Goal: Task Accomplishment & Management: Complete application form

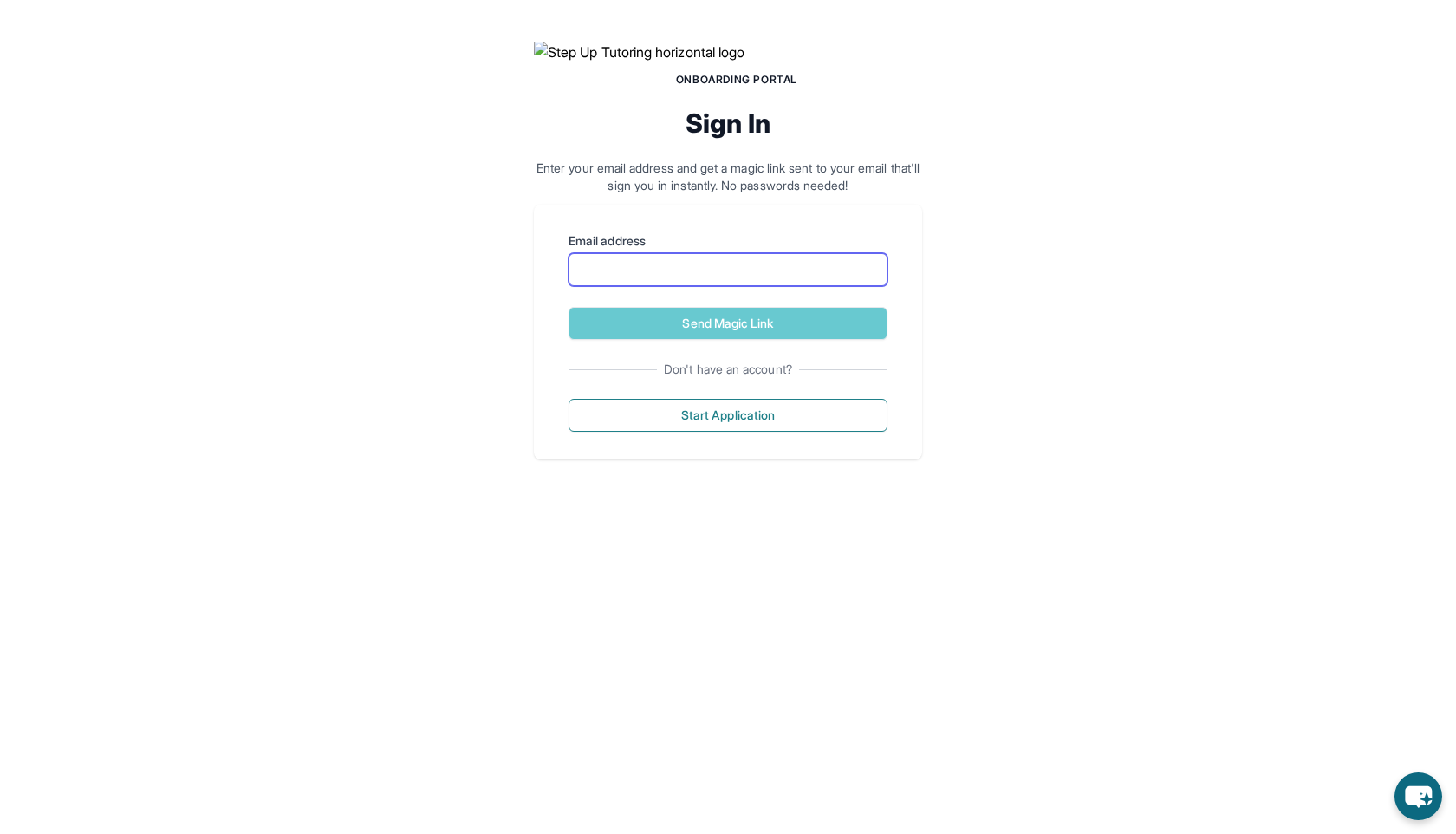
click at [768, 286] on input "Email address" at bounding box center [728, 269] width 319 height 33
type input "**********"
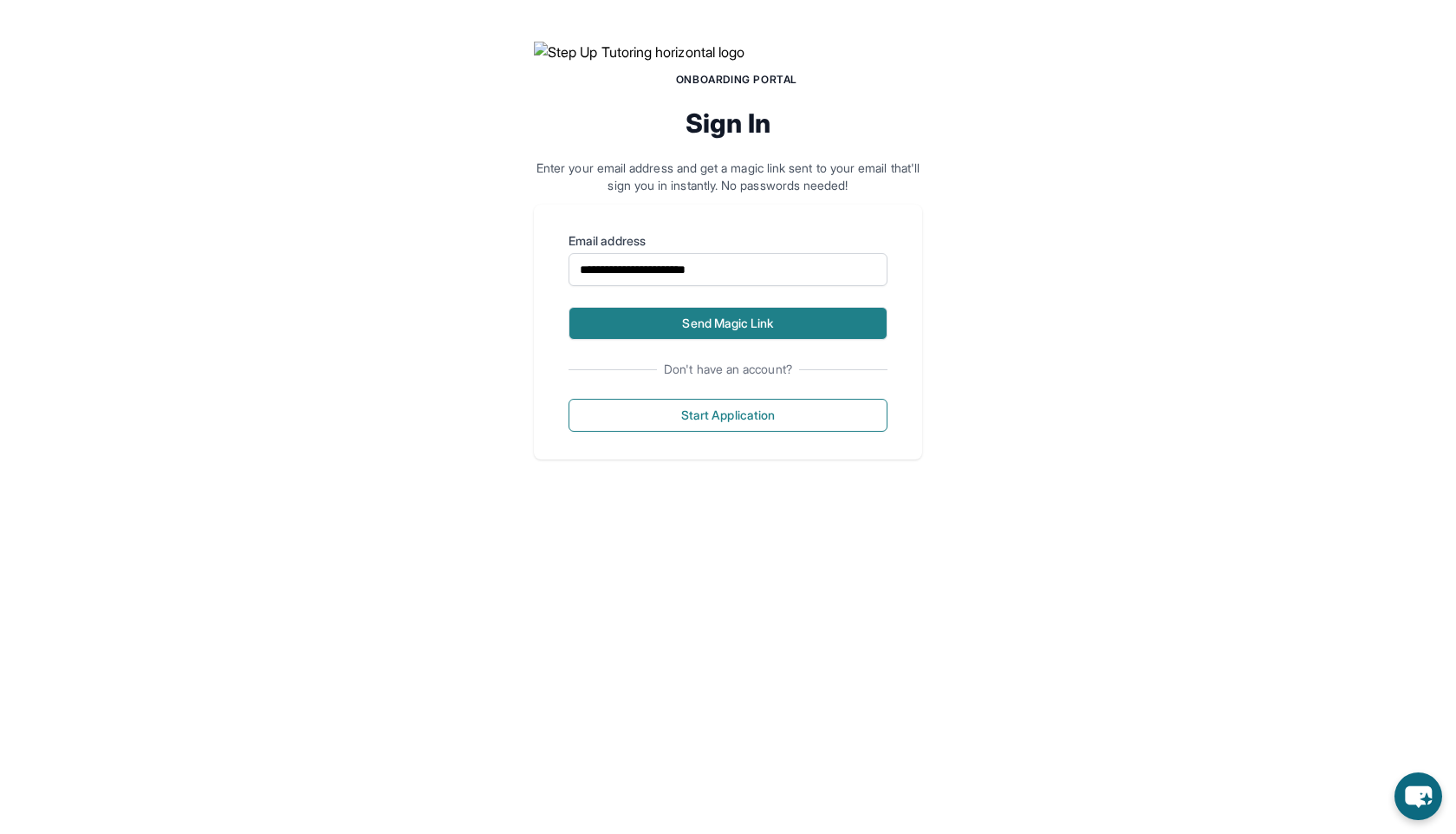
click at [758, 340] on button "Send Magic Link" at bounding box center [728, 323] width 319 height 33
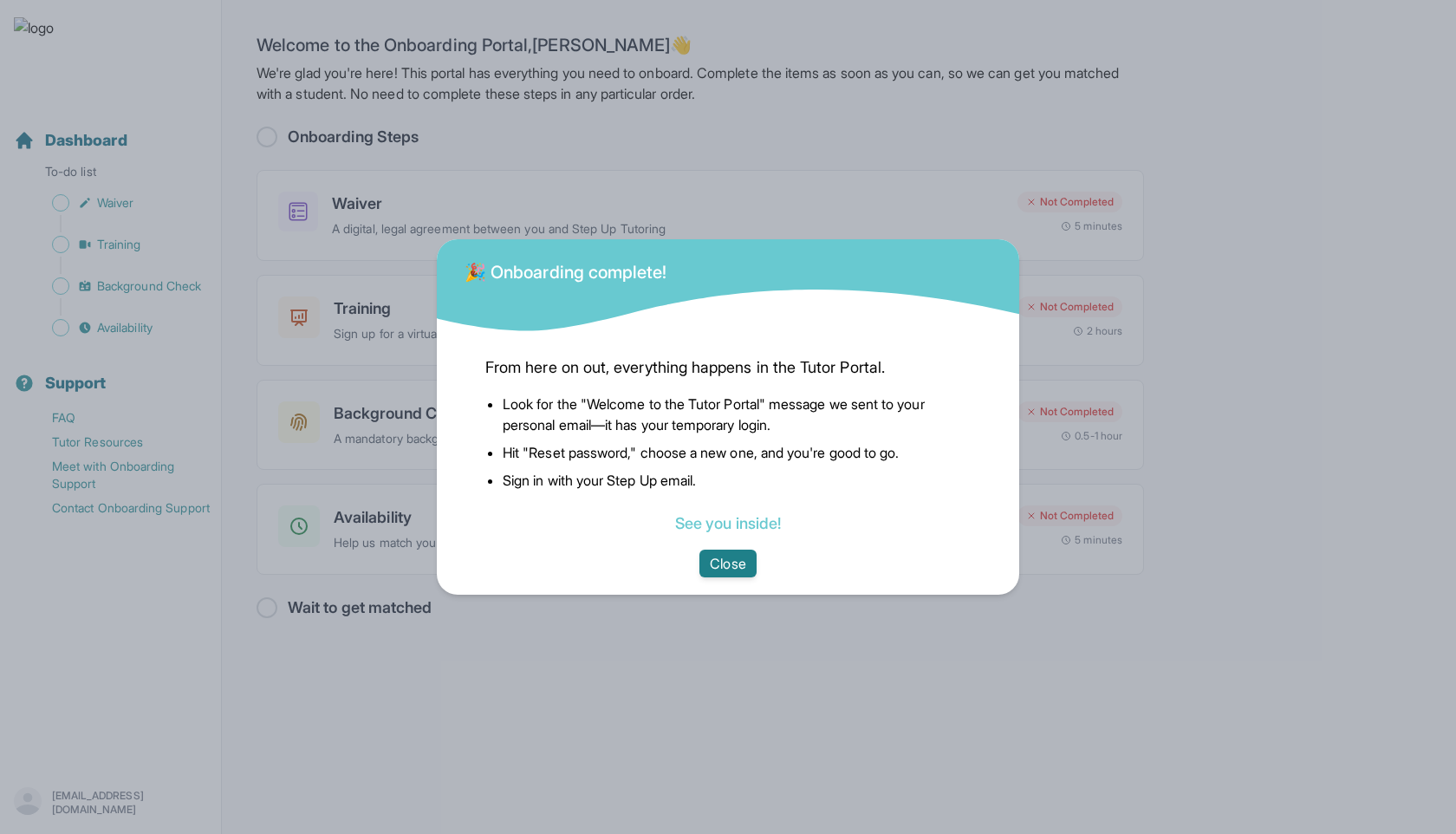
click at [727, 562] on button "Close" at bounding box center [728, 563] width 57 height 27
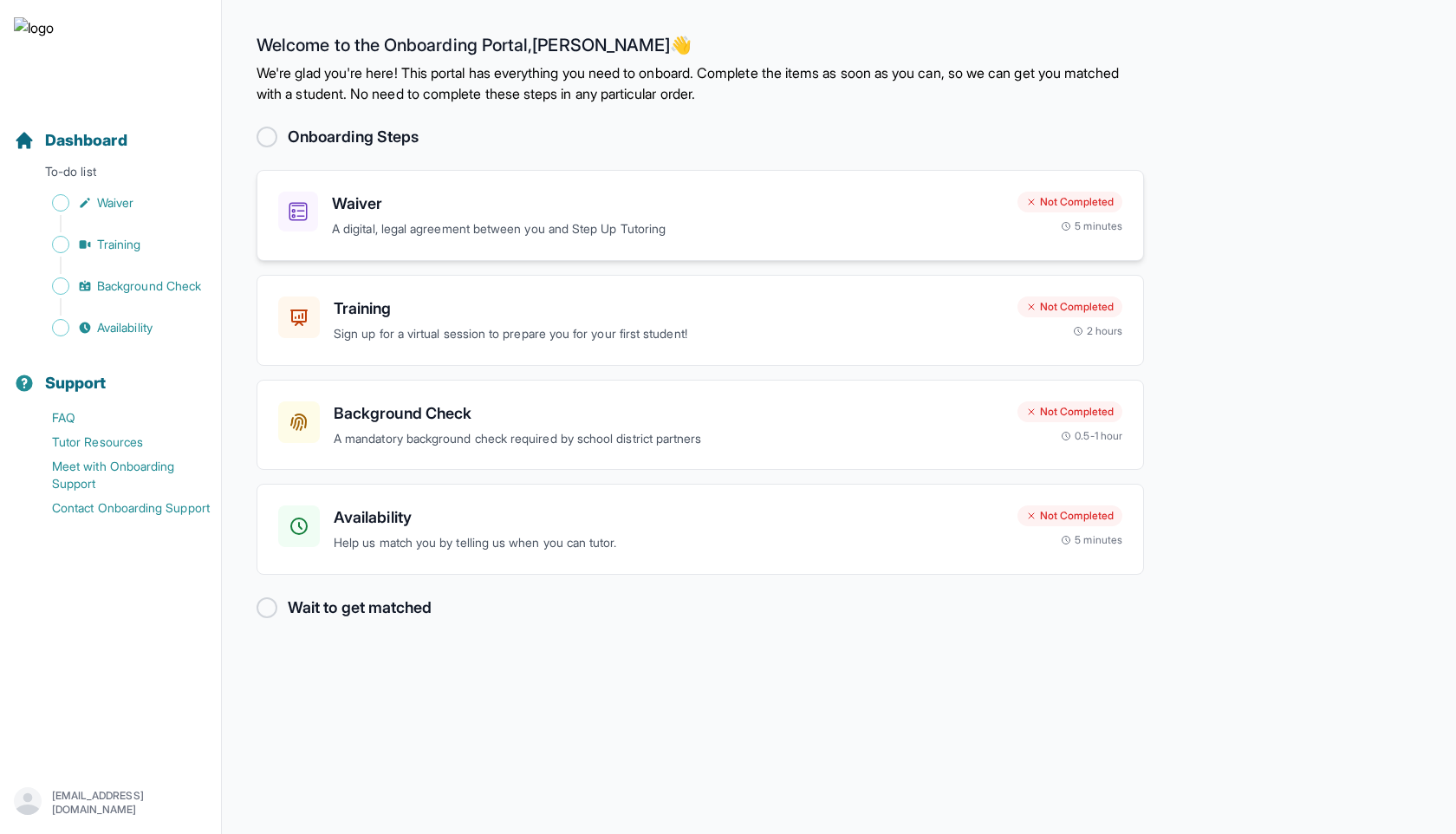
click at [623, 211] on h3 "Waiver" at bounding box center [668, 203] width 672 height 24
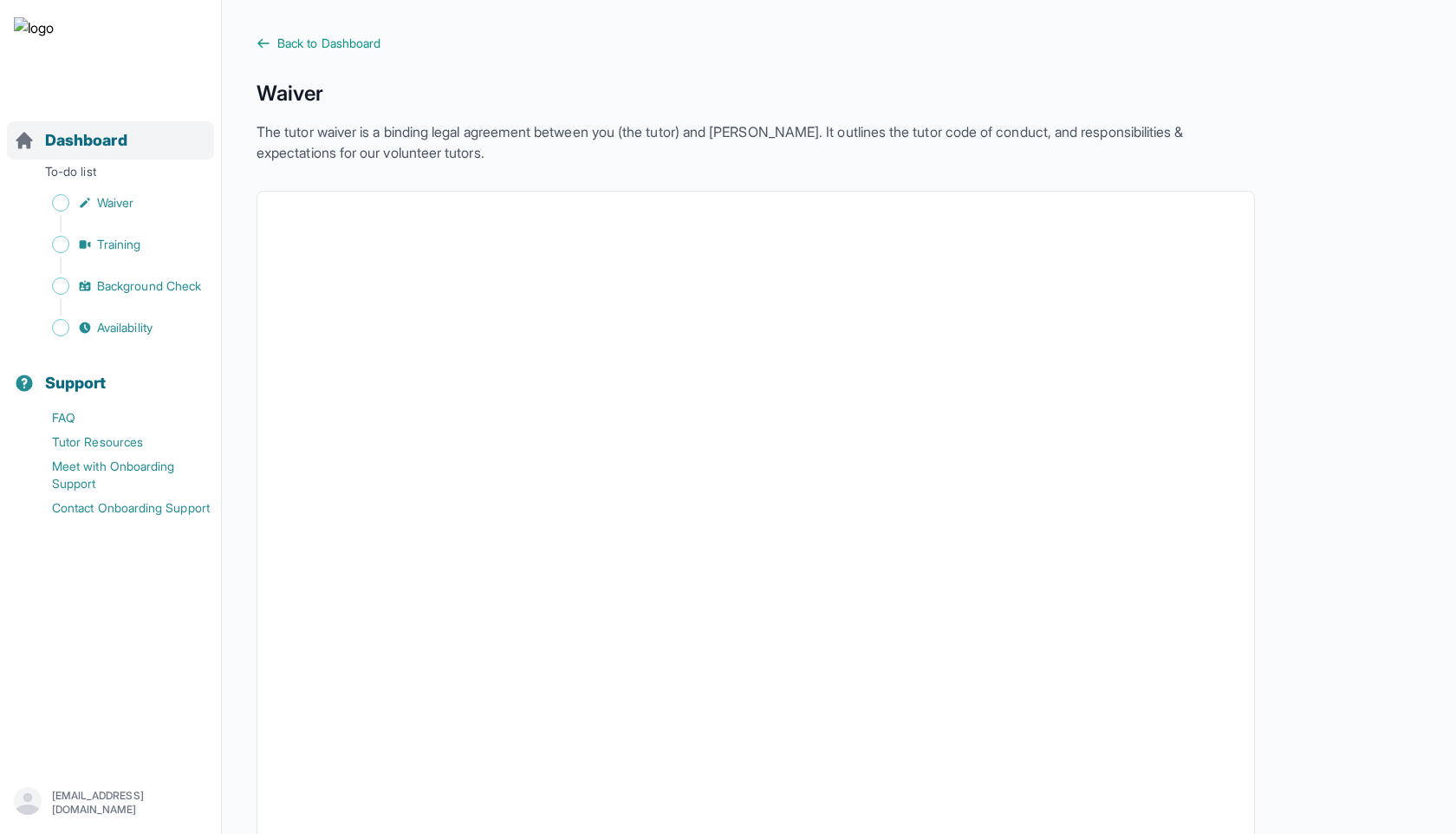
click at [145, 135] on div "Dashboard" at bounding box center [110, 140] width 207 height 38
click at [100, 141] on span "Dashboard" at bounding box center [86, 140] width 82 height 24
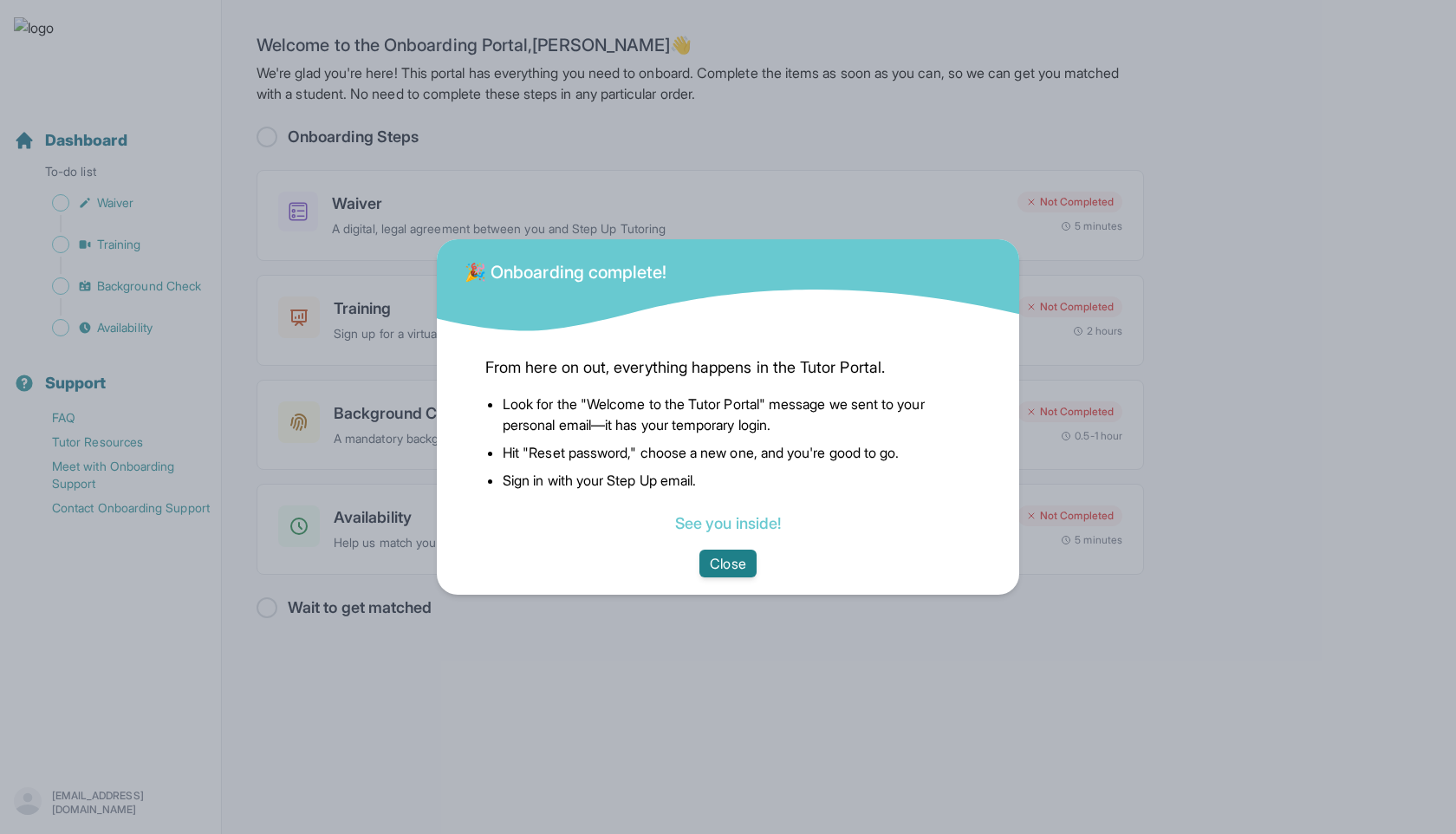
click at [736, 568] on button "Close" at bounding box center [728, 563] width 57 height 27
click at [742, 569] on button "Close" at bounding box center [728, 563] width 57 height 27
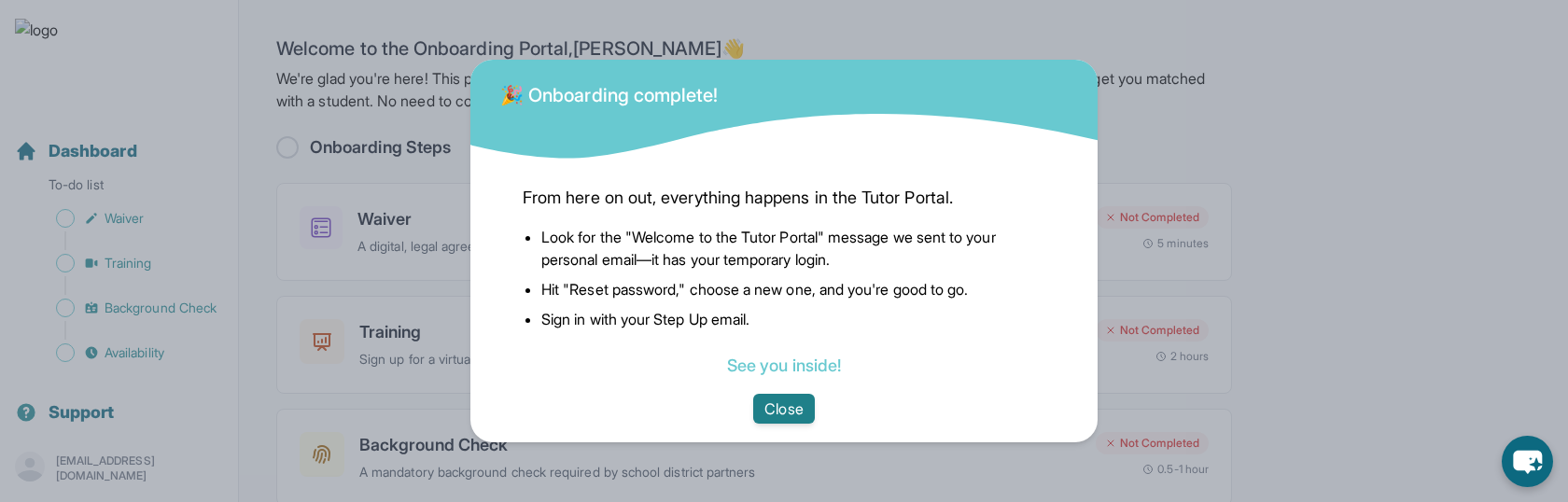
click at [800, 405] on button "Close" at bounding box center [784, 408] width 61 height 29
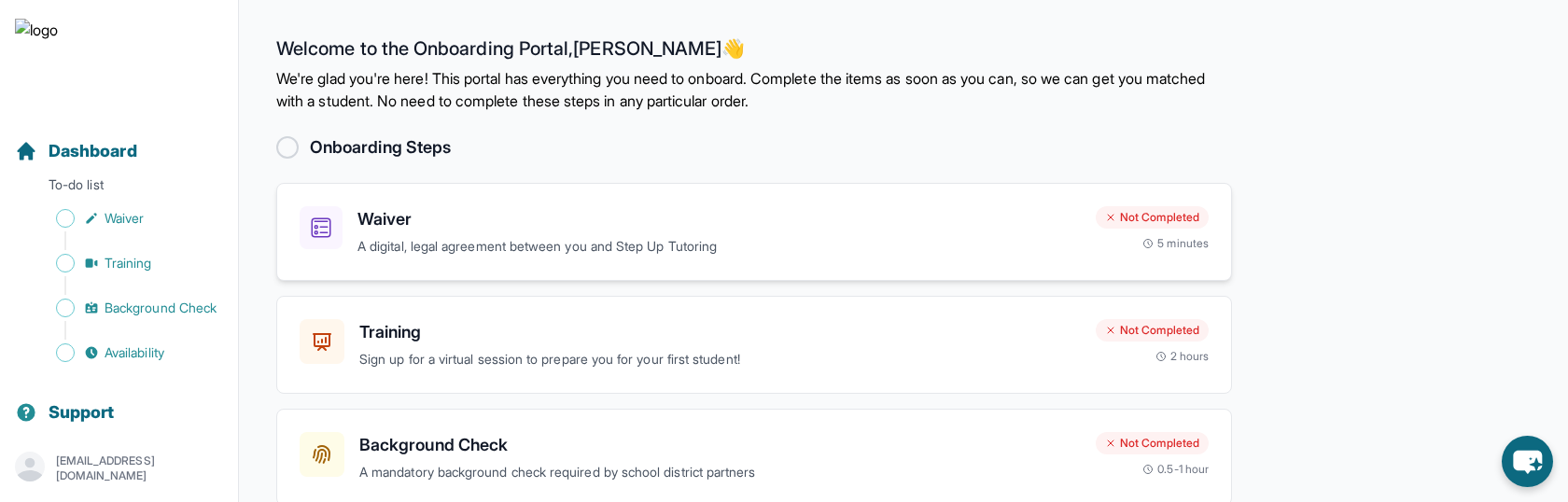
click at [519, 229] on h3 "Waiver" at bounding box center [719, 219] width 724 height 26
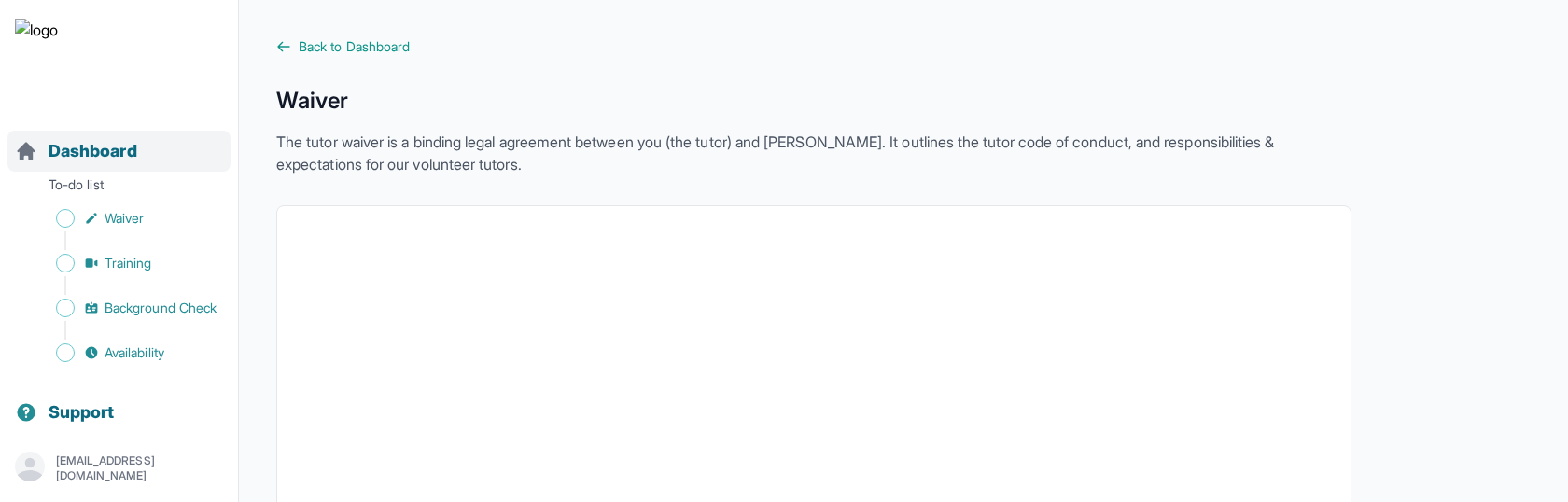
click at [106, 150] on span "Dashboard" at bounding box center [92, 150] width 88 height 26
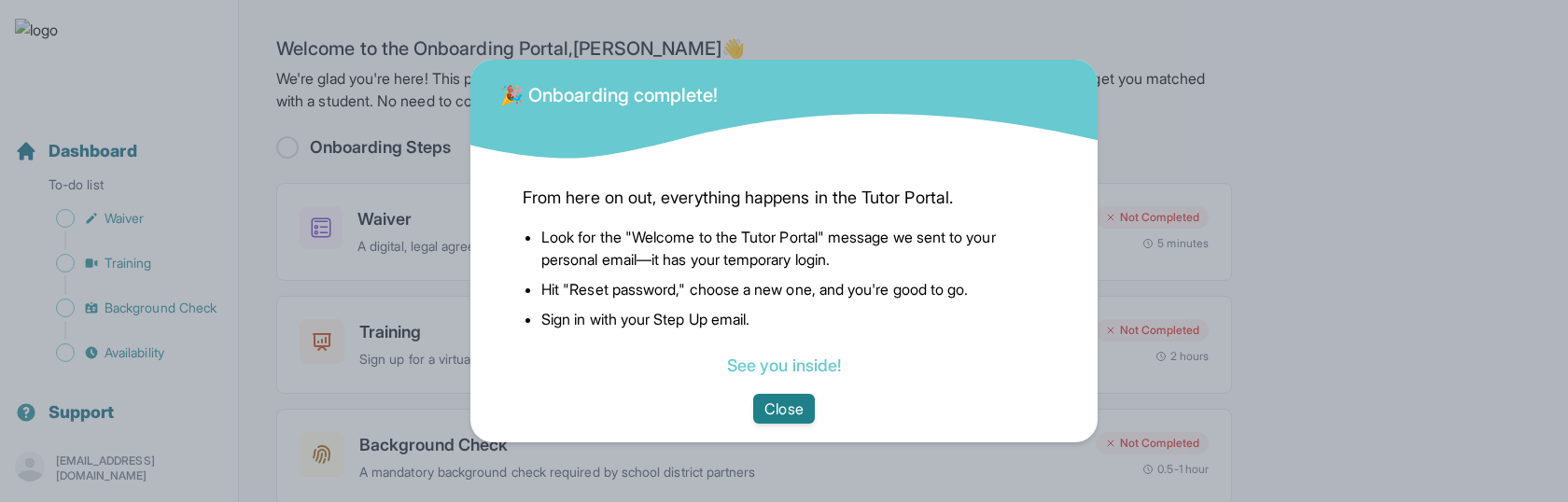
click at [753, 410] on button "Close" at bounding box center [784, 408] width 61 height 29
click at [753, 408] on button "Close" at bounding box center [784, 408] width 61 height 29
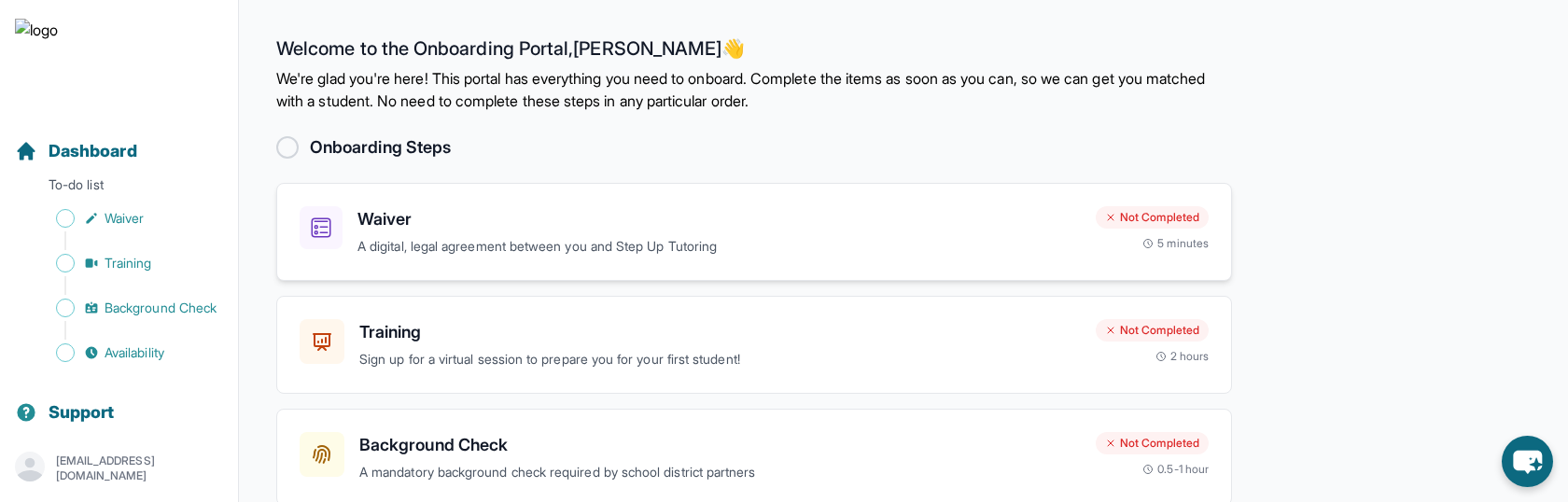
click at [580, 247] on p "A digital, legal agreement between you and Step Up Tutoring" at bounding box center [719, 246] width 724 height 22
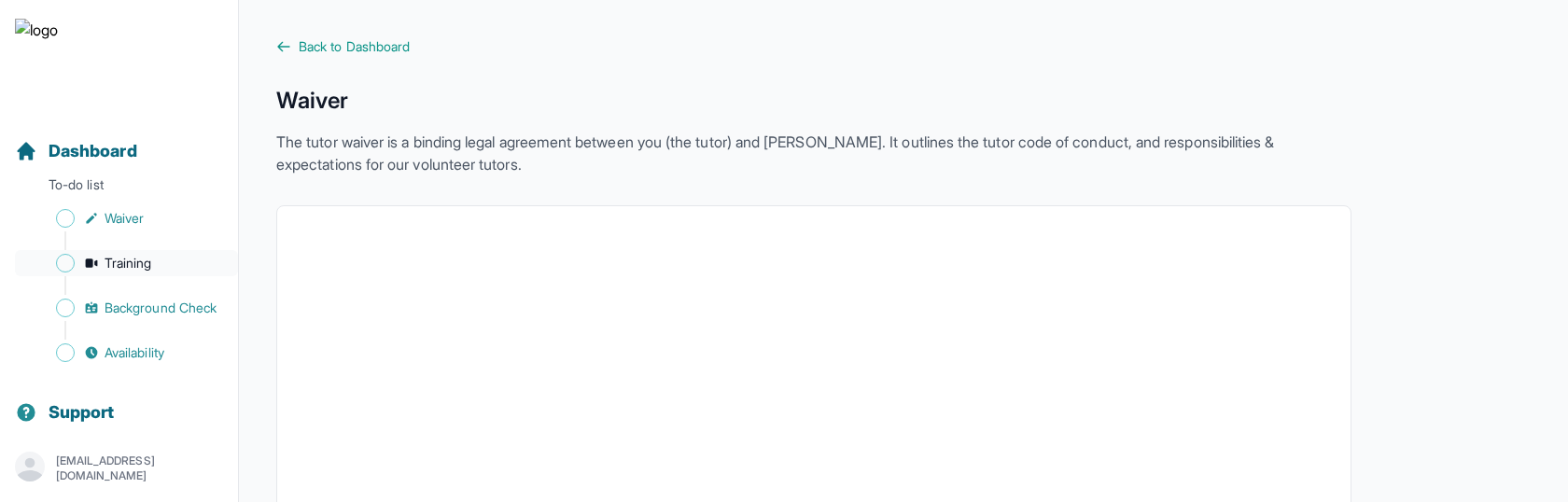
click at [125, 264] on span "Training" at bounding box center [128, 263] width 48 height 19
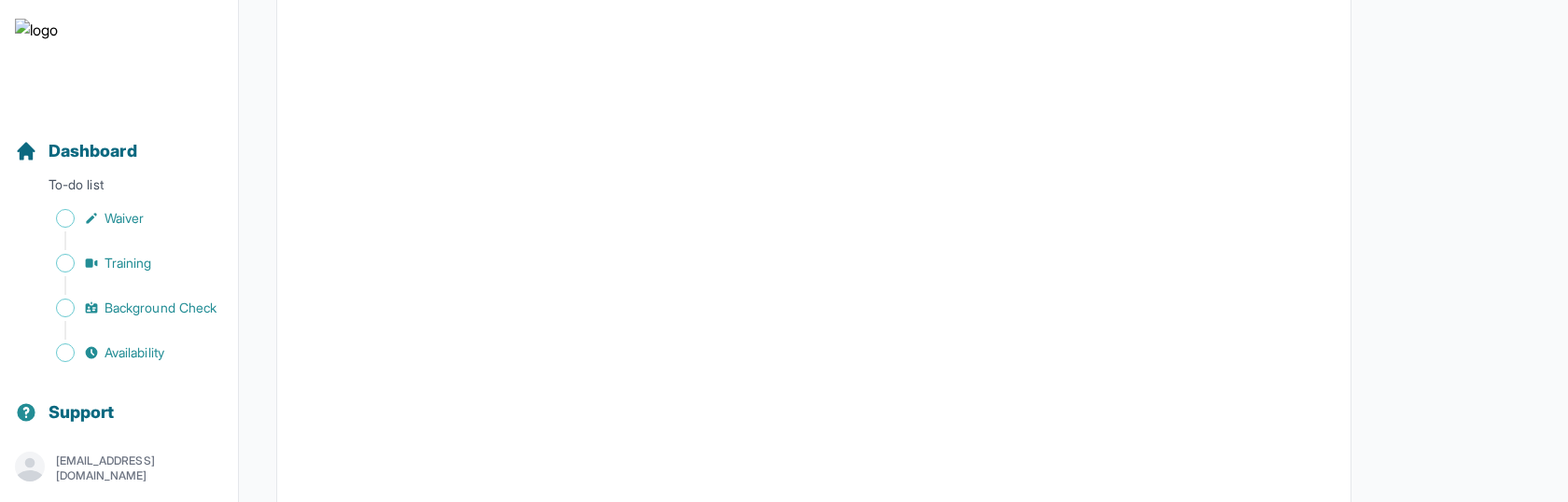
scroll to position [812, 0]
click at [378, 428] on button "I can't make any of these dates" at bounding box center [402, 431] width 206 height 23
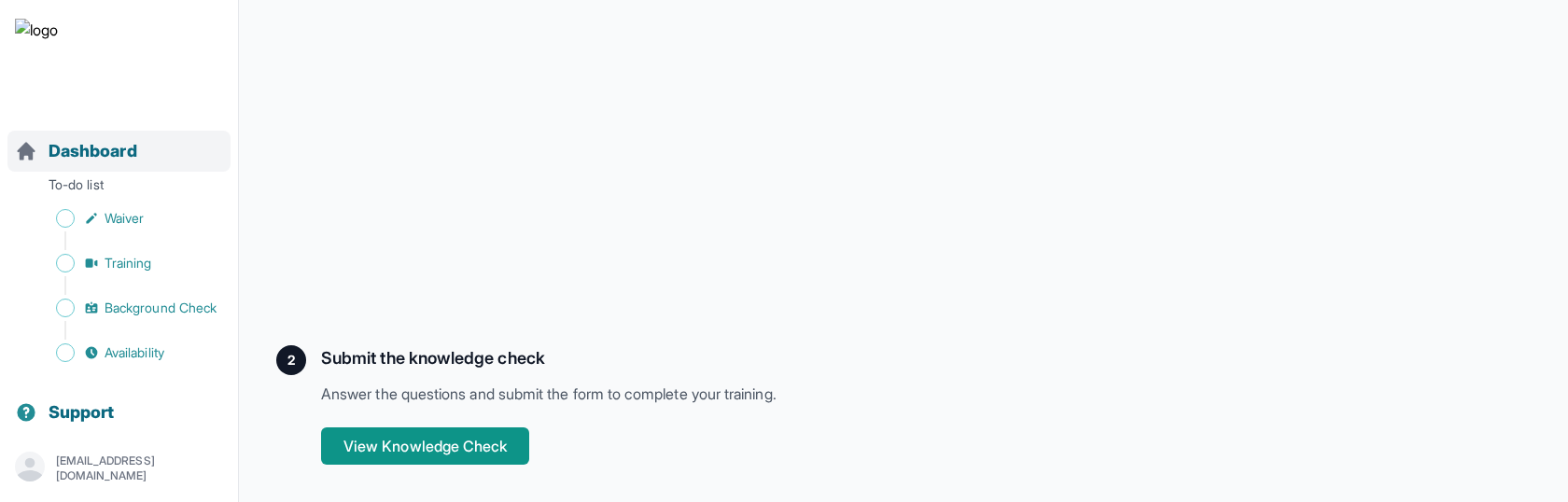
click at [127, 153] on span "Dashboard" at bounding box center [92, 150] width 88 height 26
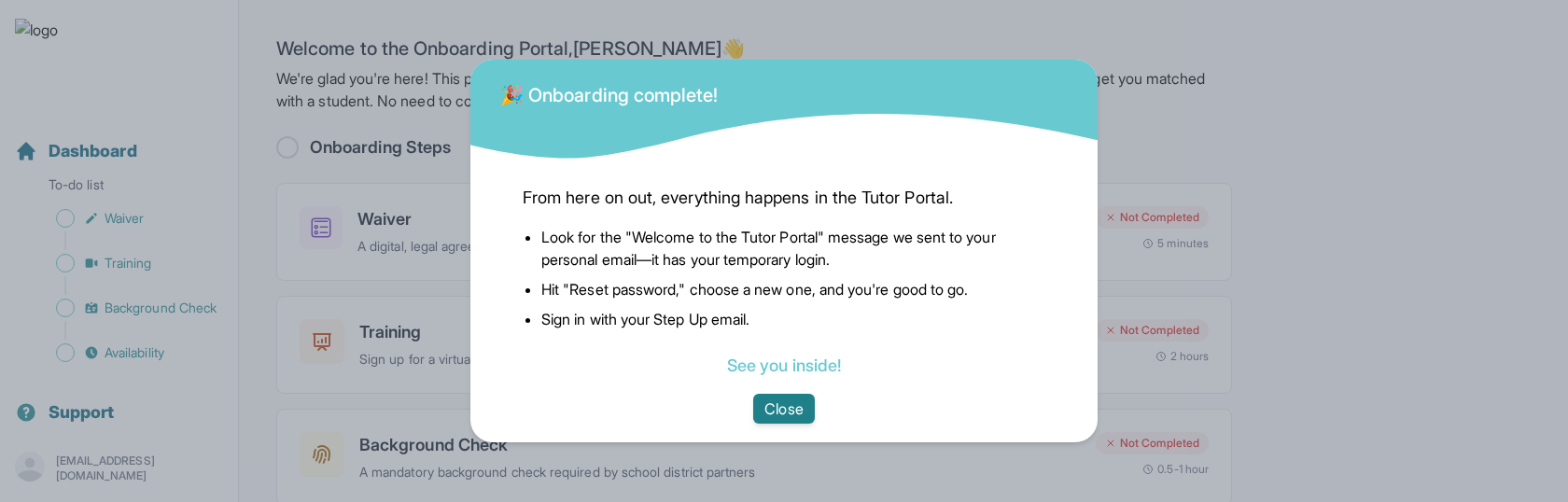
click at [786, 417] on button "Close" at bounding box center [784, 408] width 61 height 29
click at [772, 402] on button "Close" at bounding box center [784, 408] width 61 height 29
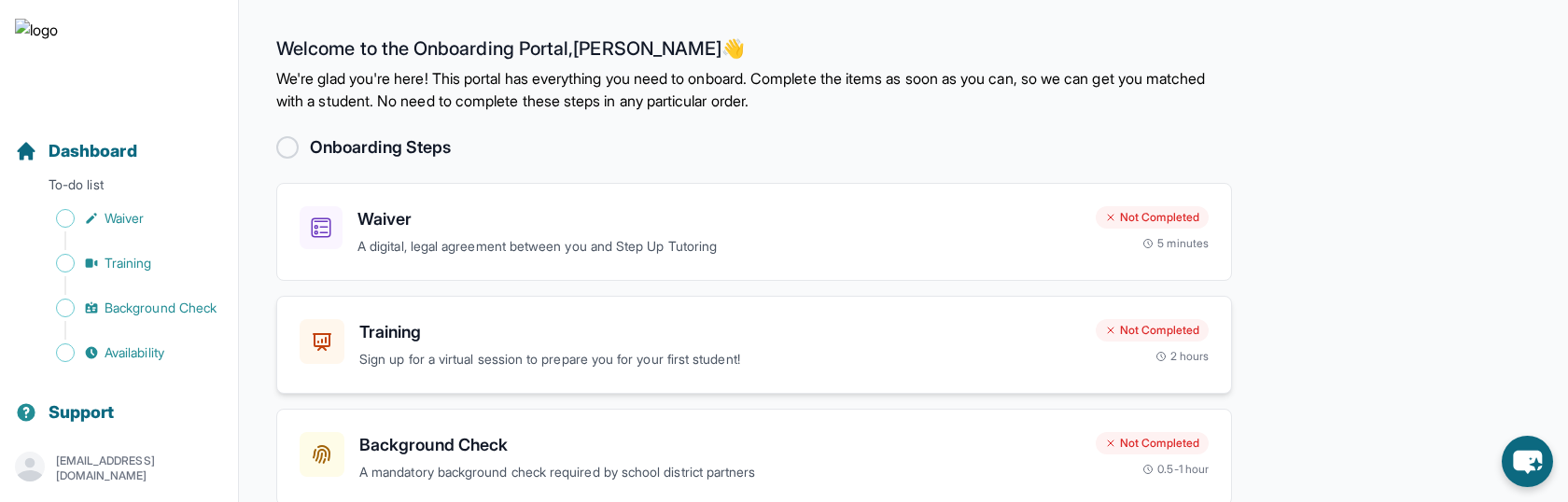
click at [606, 347] on div "Training Sign up for a virtual session to prepare you for your first student!" at bounding box center [720, 345] width 722 height 51
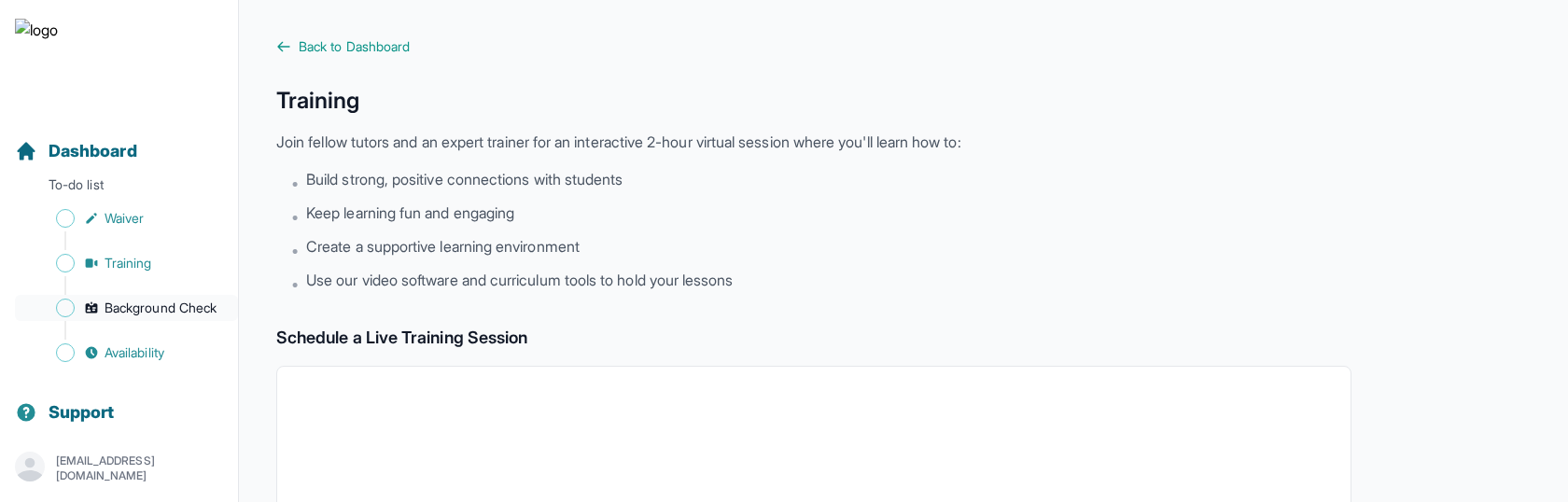
click at [203, 311] on span "Background Check" at bounding box center [161, 308] width 112 height 19
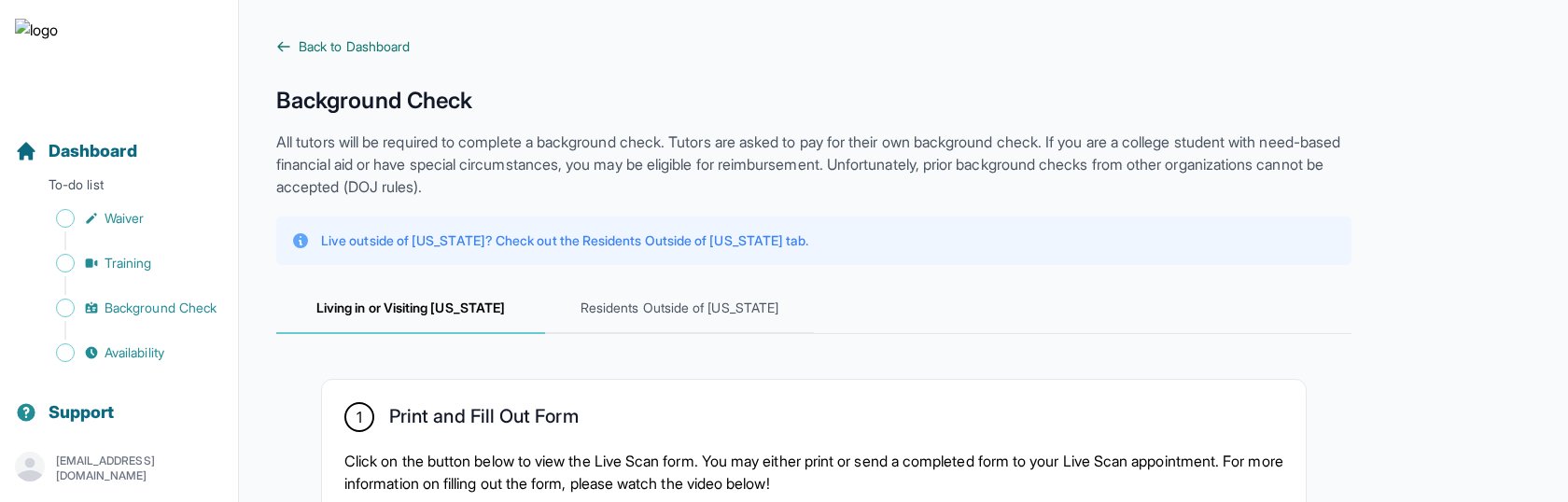
click at [365, 48] on span "Back to Dashboard" at bounding box center [354, 47] width 111 height 19
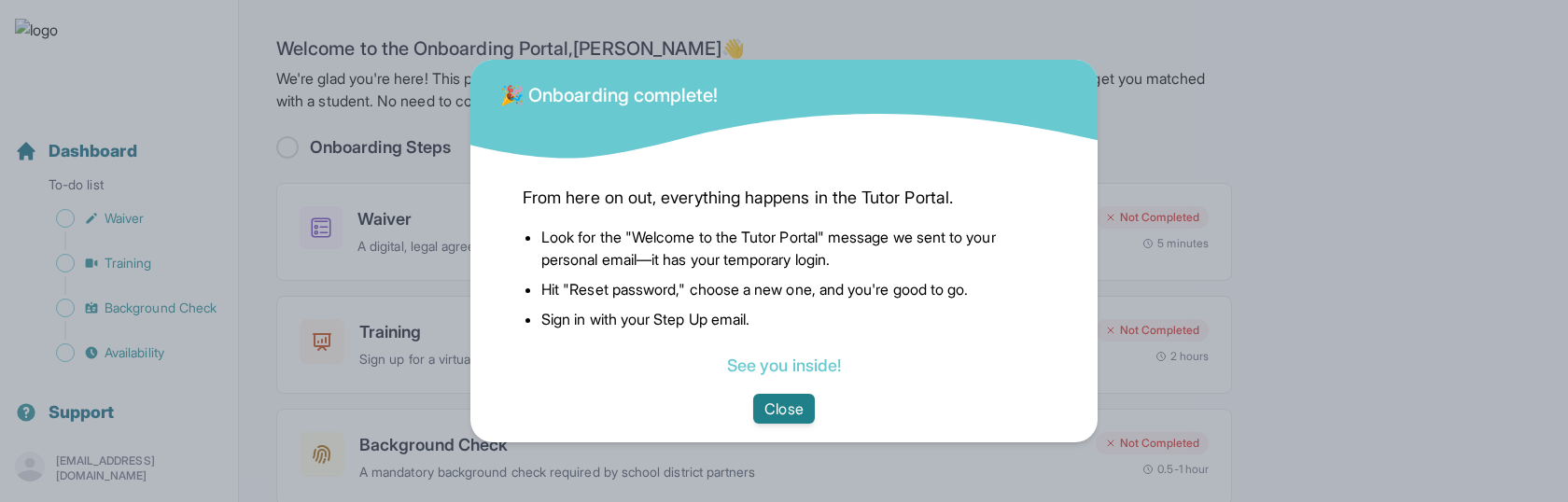
click at [760, 410] on button "Close" at bounding box center [784, 408] width 61 height 29
click at [803, 415] on button "Close" at bounding box center [784, 408] width 61 height 29
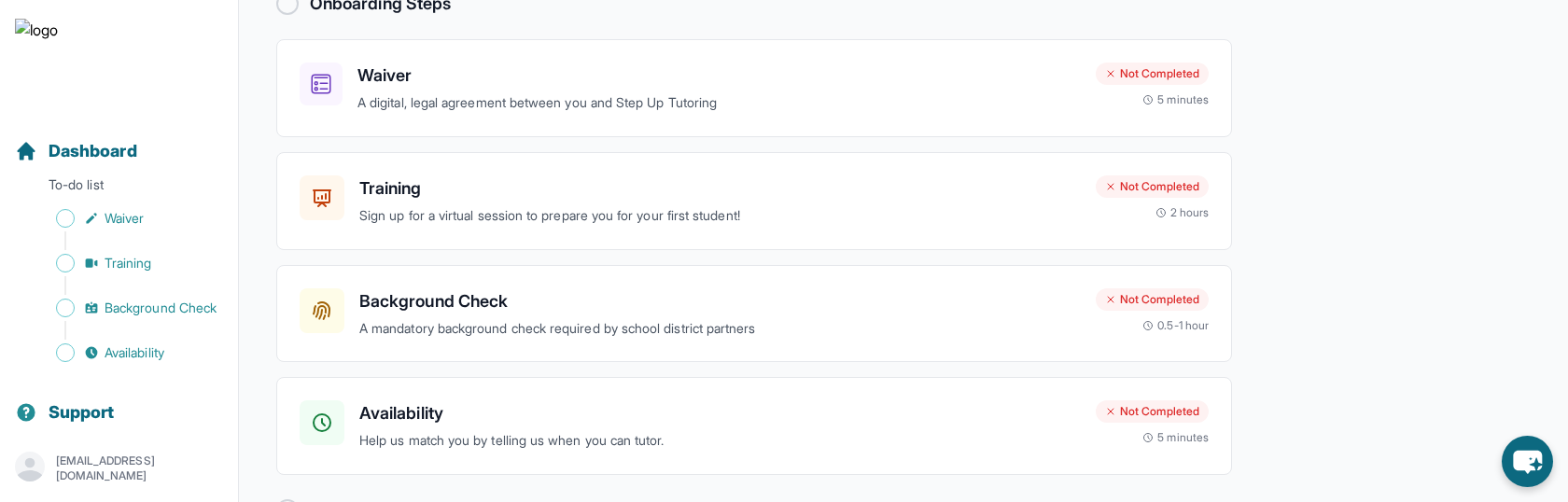
scroll to position [176, 0]
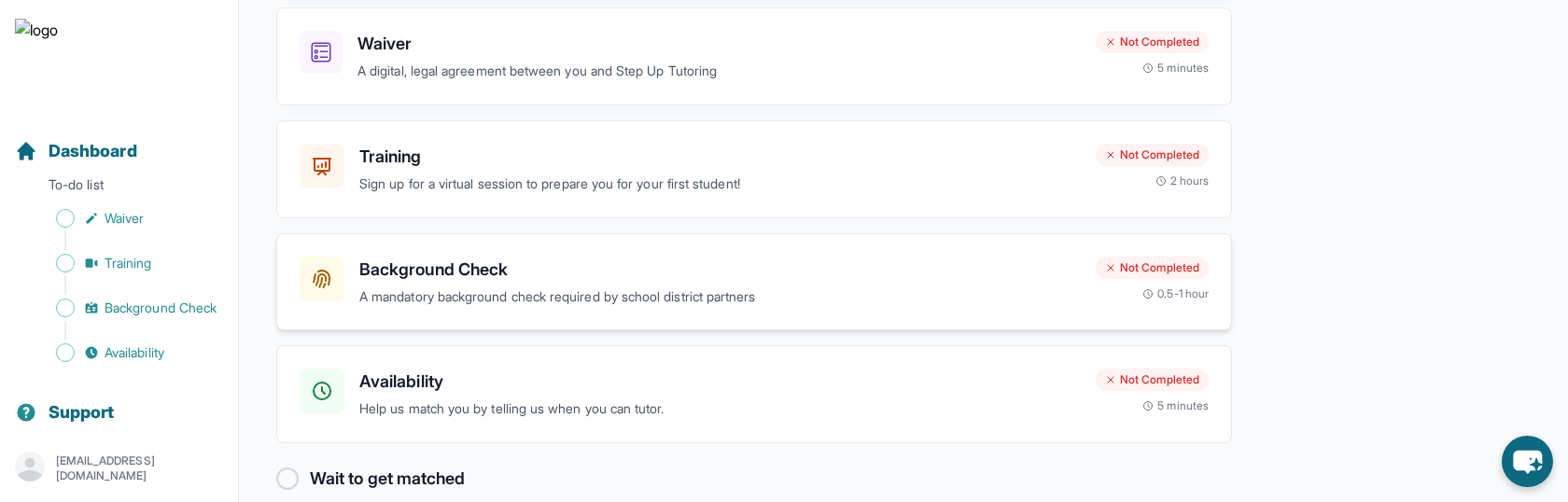
click at [577, 286] on p "A mandatory background check required by school district partners" at bounding box center [720, 297] width 722 height 22
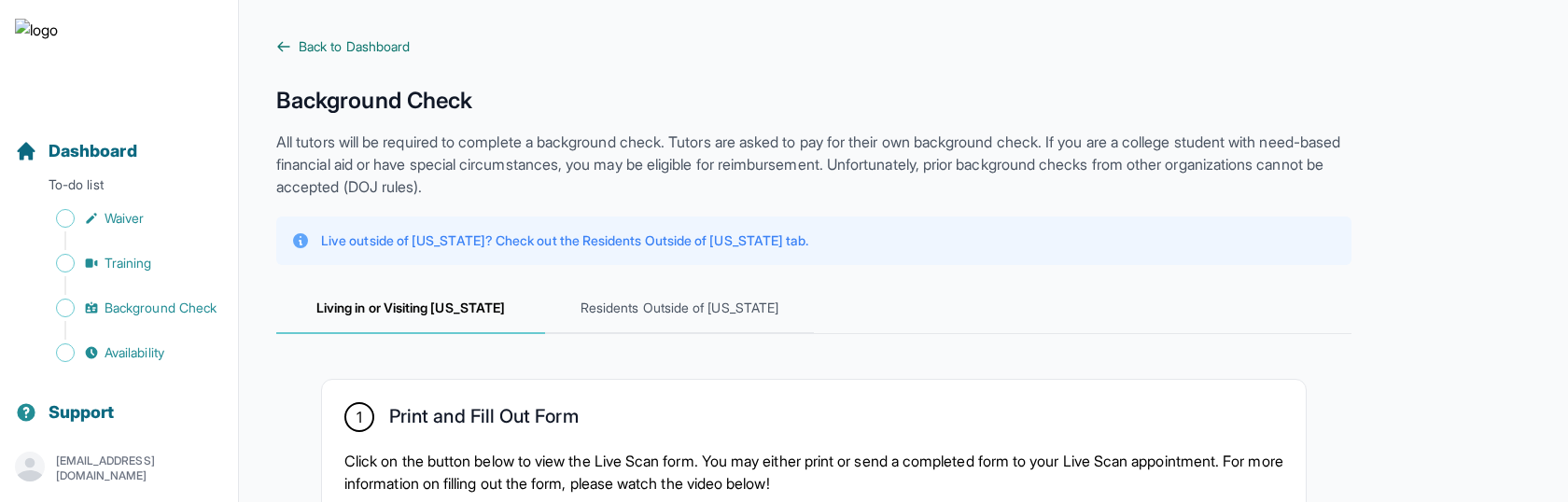
click at [338, 44] on span "Back to Dashboard" at bounding box center [354, 47] width 111 height 19
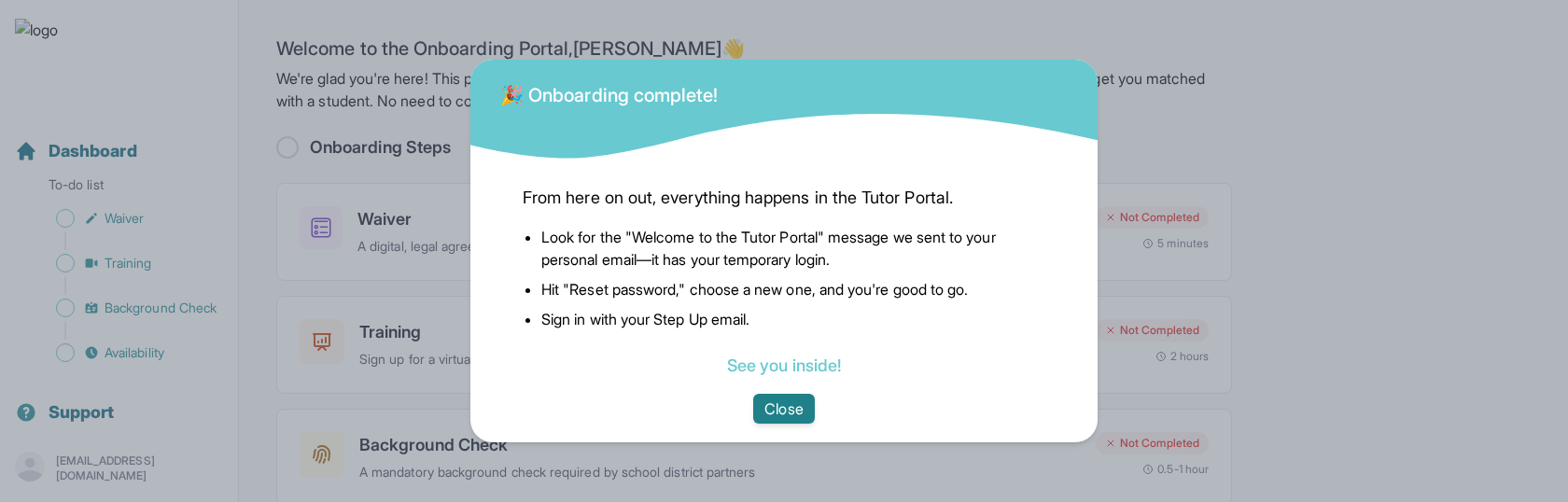
click at [784, 394] on button "Close" at bounding box center [784, 408] width 61 height 29
click at [776, 402] on button "Close" at bounding box center [784, 408] width 61 height 29
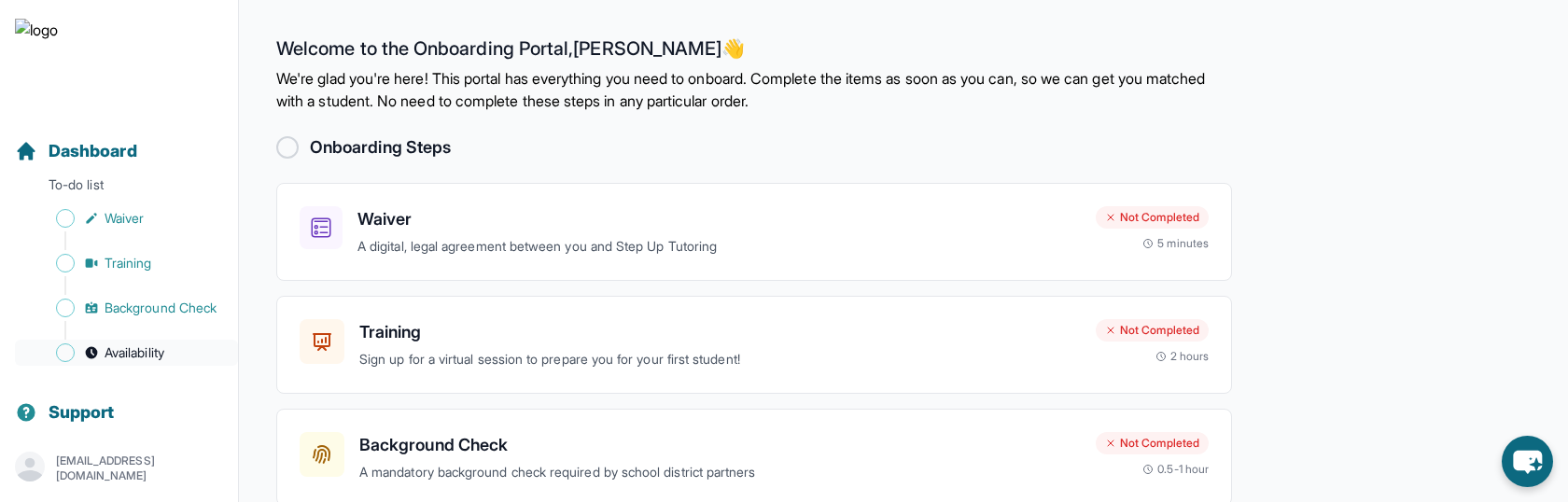
click at [118, 358] on span "Availability" at bounding box center [134, 353] width 60 height 19
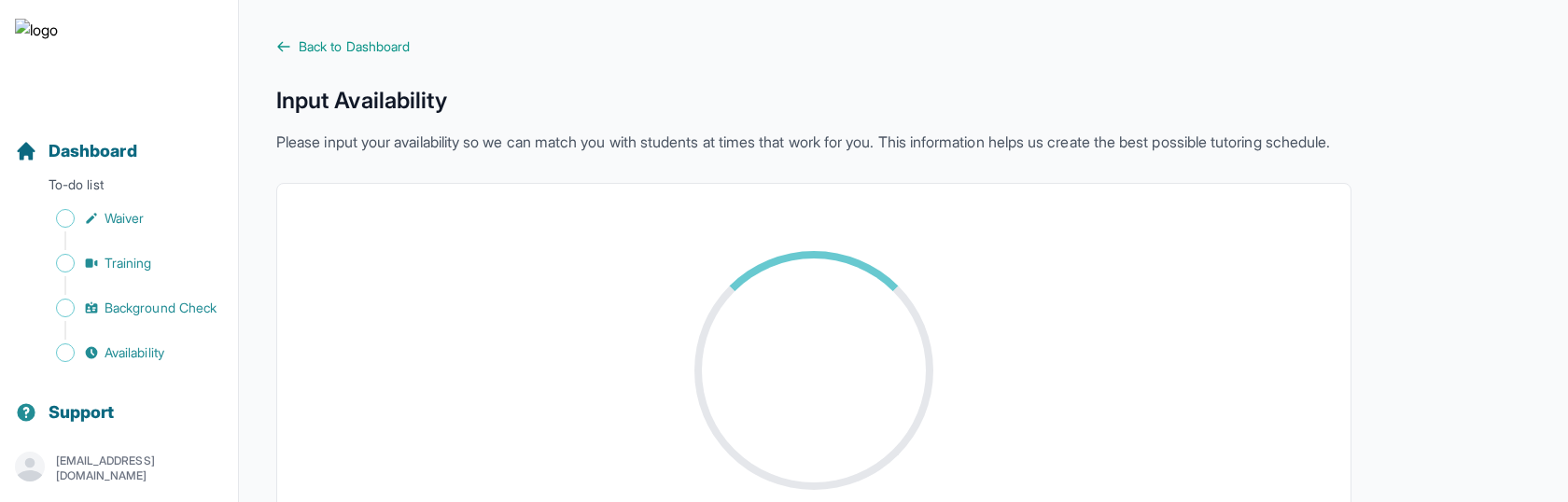
scroll to position [145, 0]
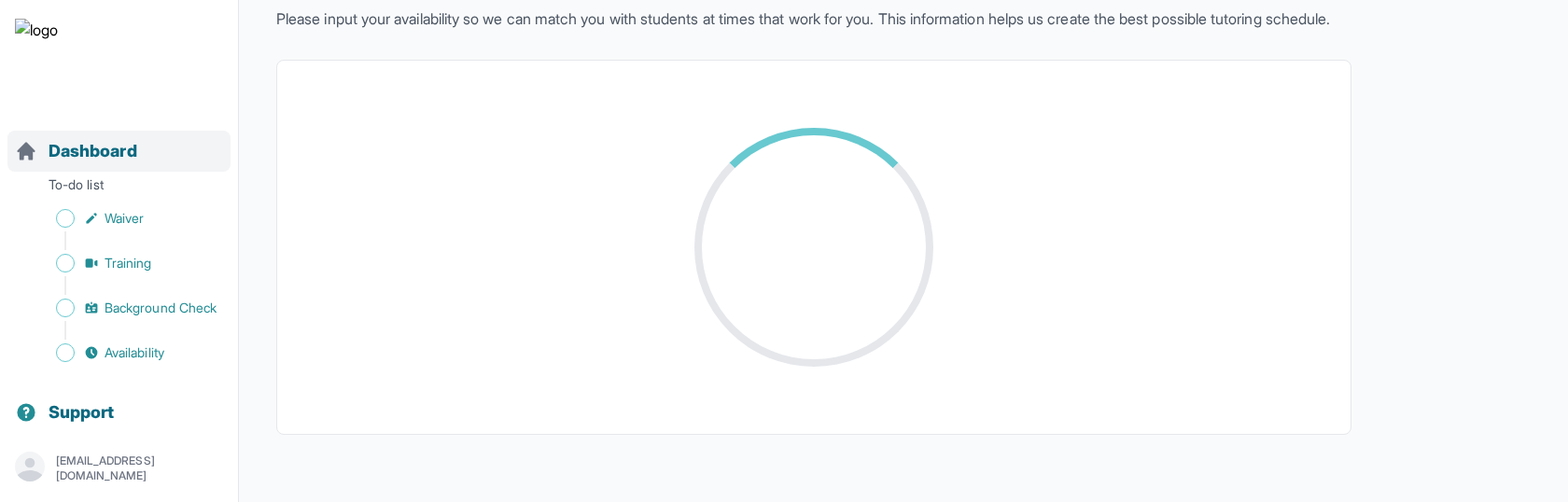
click at [123, 145] on span "Dashboard" at bounding box center [92, 150] width 88 height 26
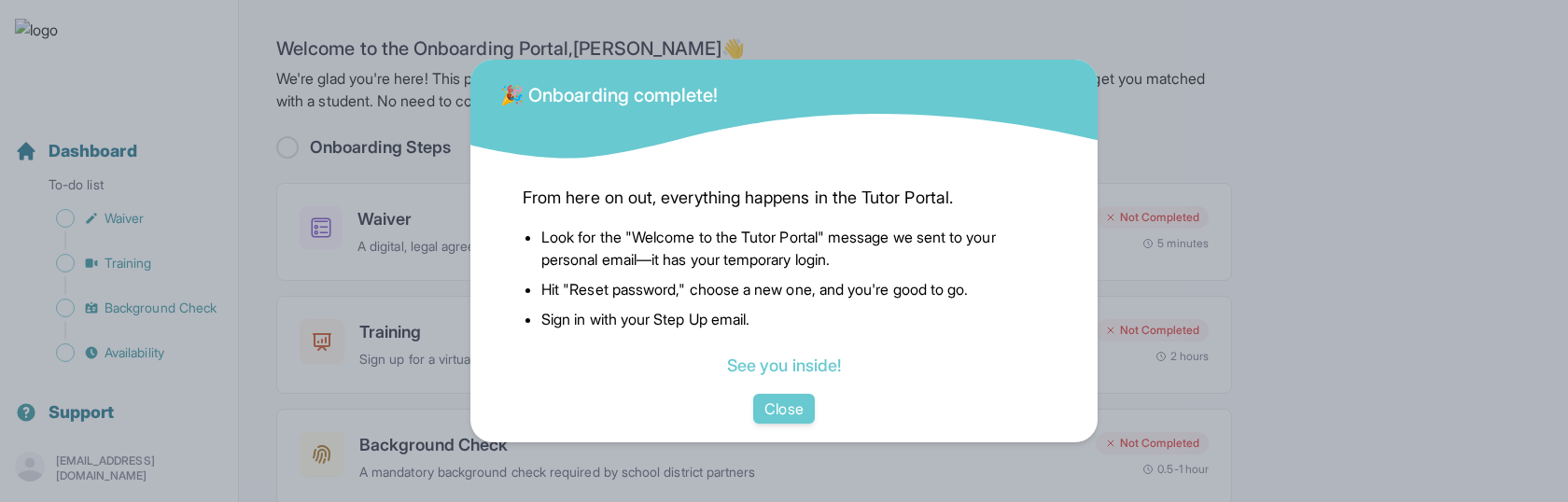
click at [766, 392] on div "From here on out, everything happens in the Tutor Portal. Look for the "Welcome…" at bounding box center [784, 278] width 552 height 231
click at [802, 419] on button "Close" at bounding box center [784, 408] width 61 height 29
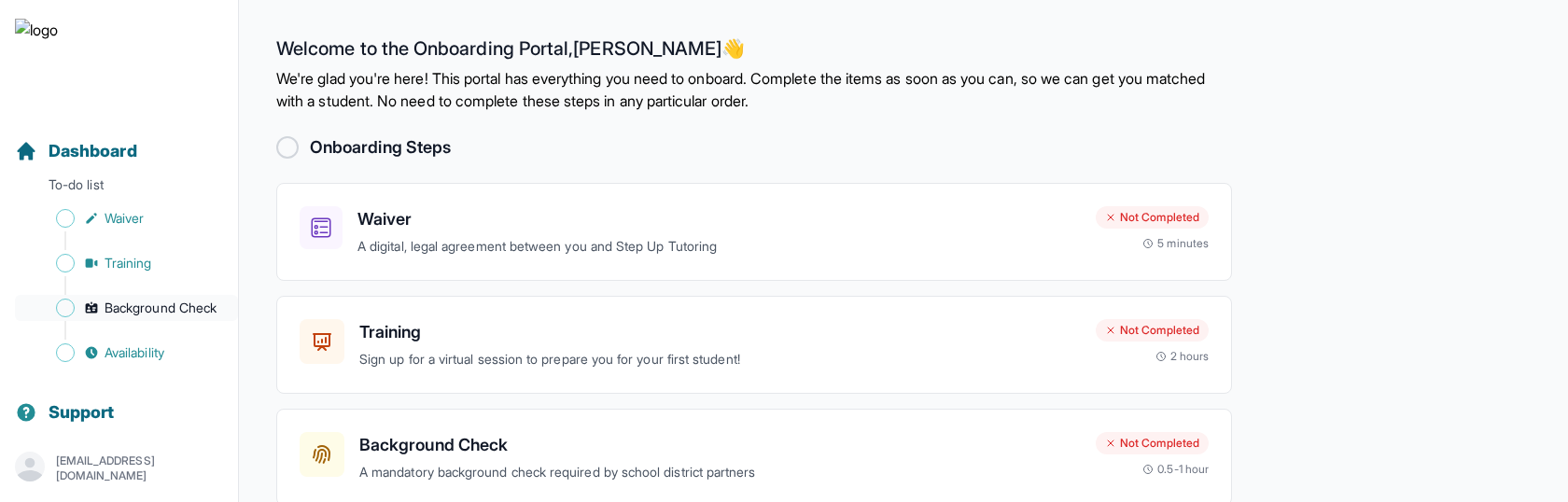
click at [163, 314] on span "Background Check" at bounding box center [161, 308] width 112 height 19
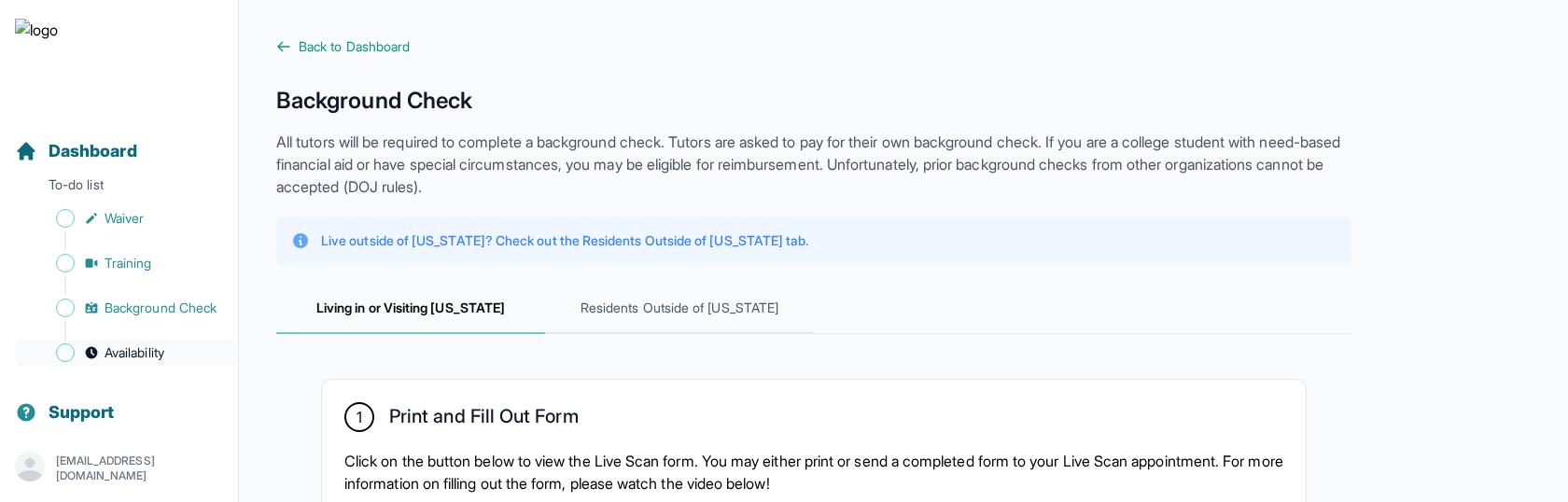
click at [144, 340] on link "Availability" at bounding box center [126, 352] width 223 height 26
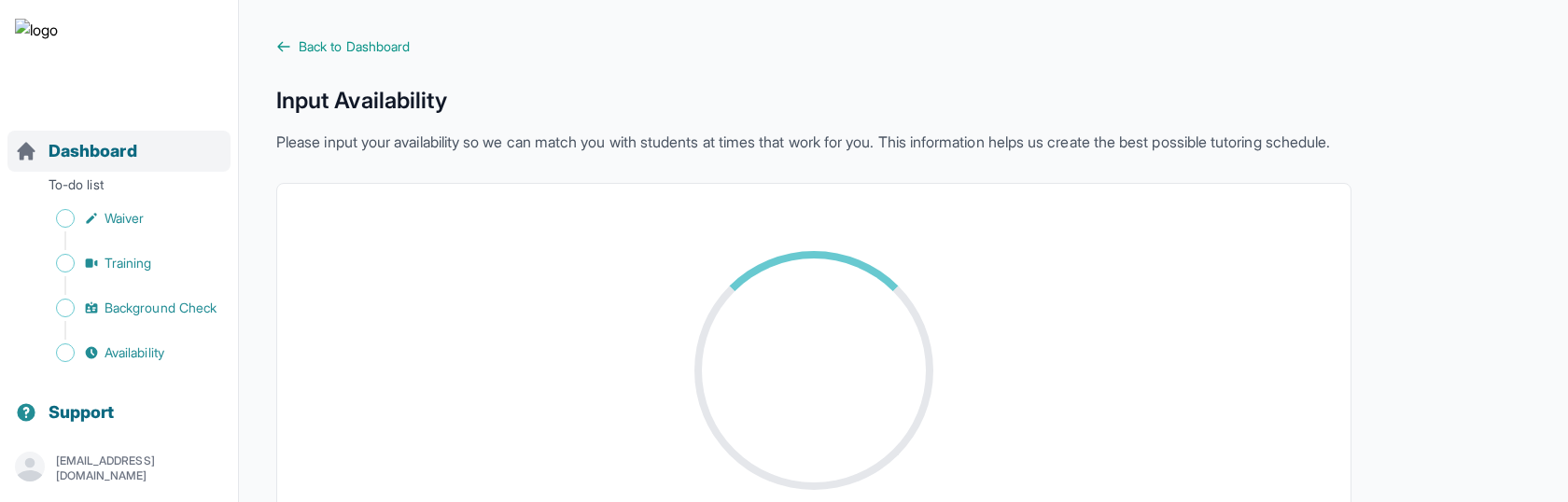
click at [125, 151] on span "Dashboard" at bounding box center [92, 150] width 88 height 26
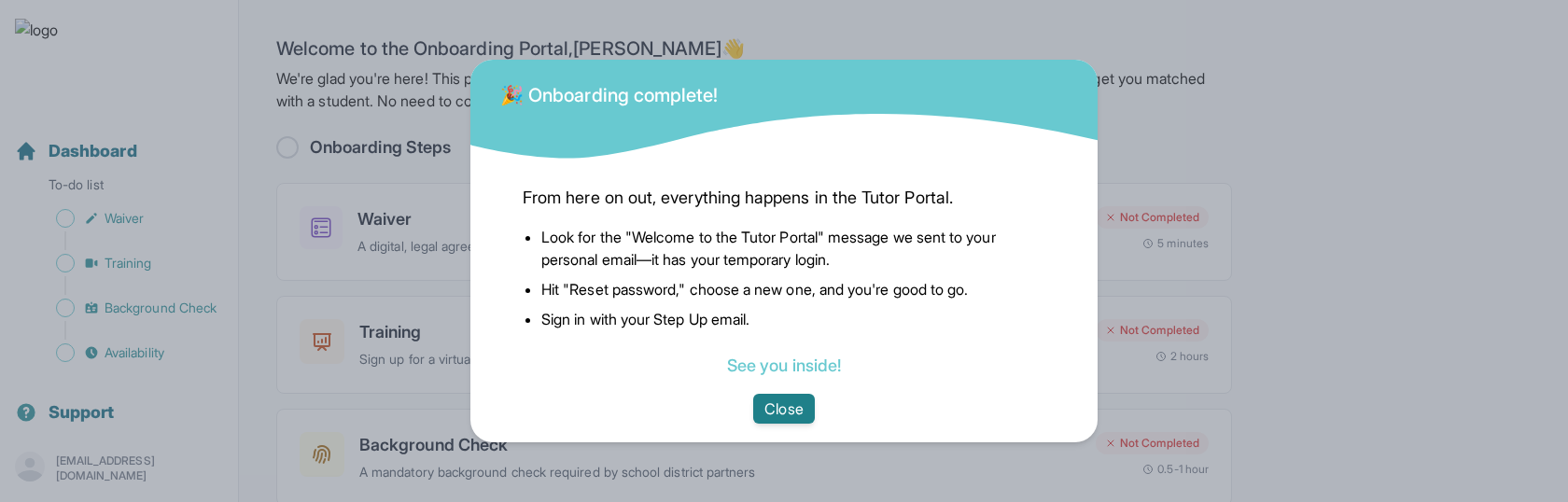
click at [789, 405] on button "Close" at bounding box center [784, 408] width 61 height 29
